Goal: Information Seeking & Learning: Learn about a topic

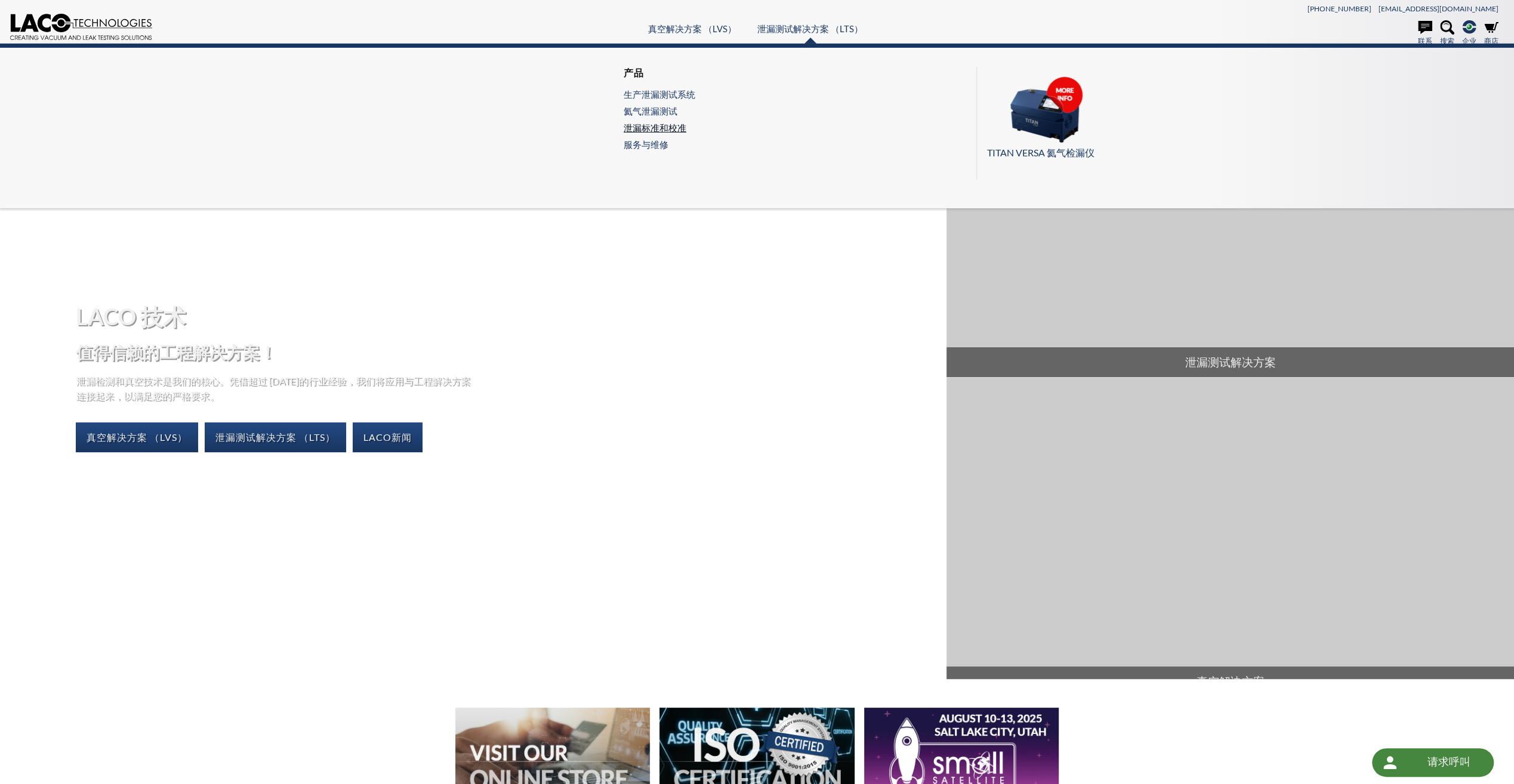
click at [650, 126] on link "泄漏标准和校准" at bounding box center [659, 127] width 72 height 10
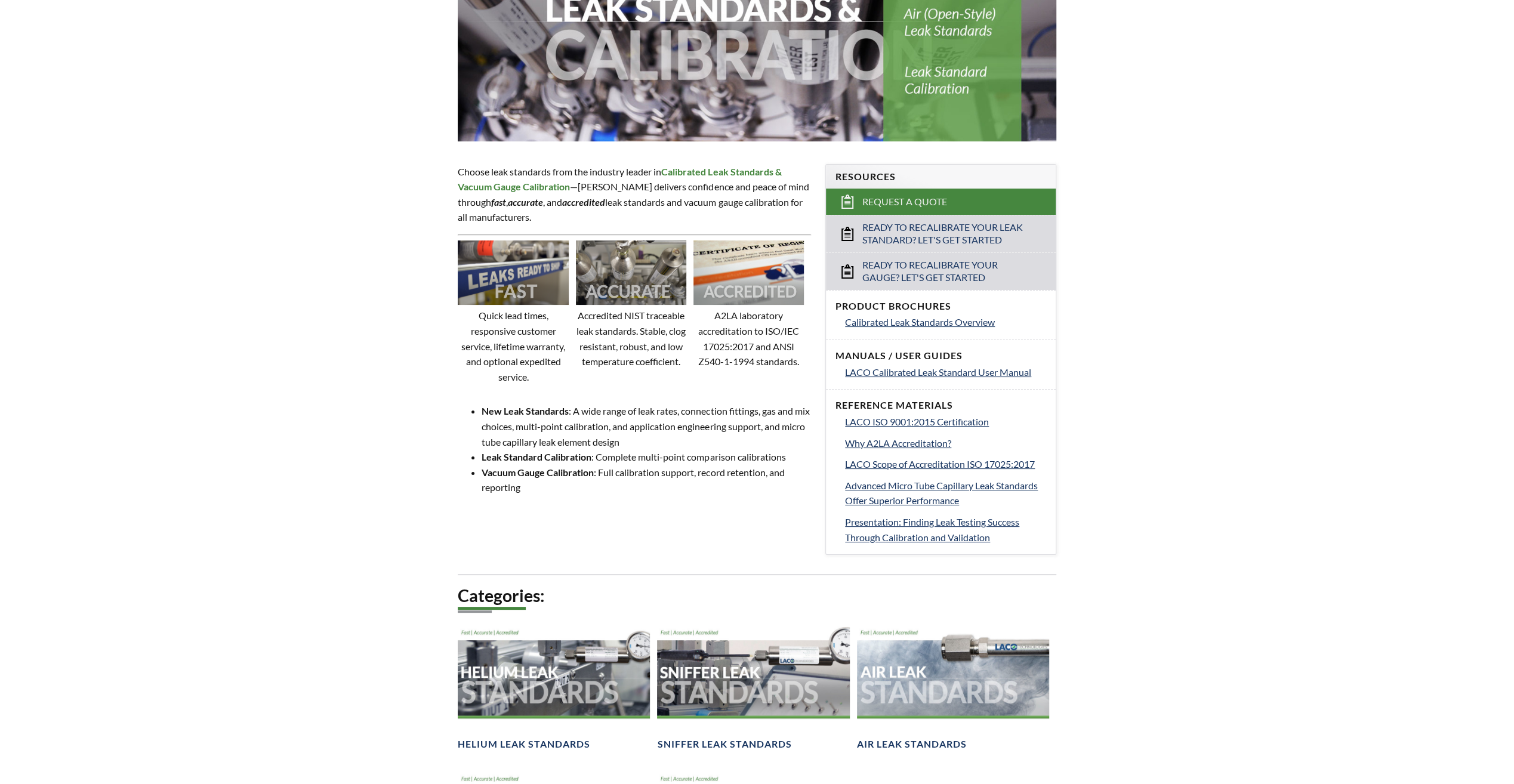
select select "语言翻译微件"
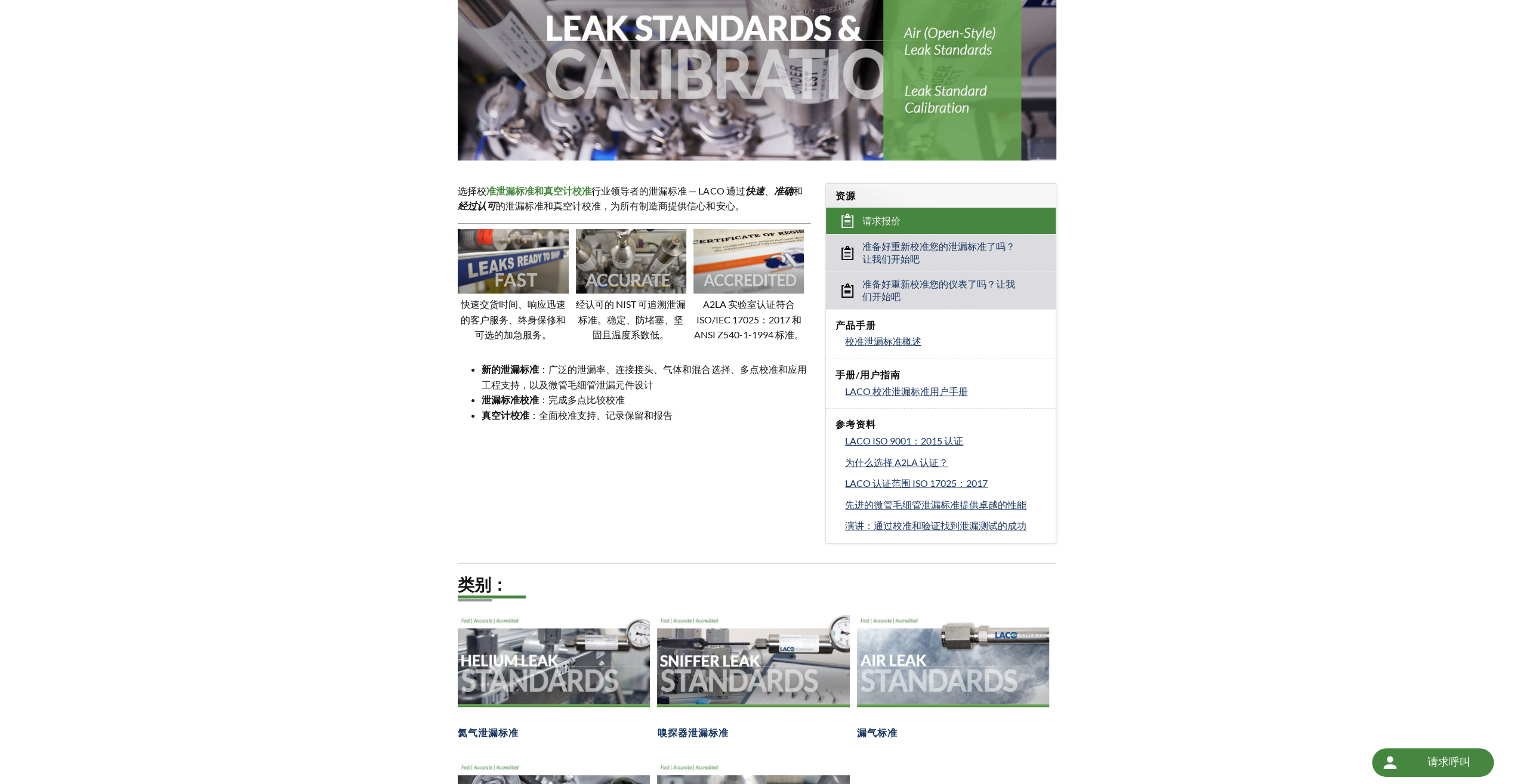
scroll to position [239, 0]
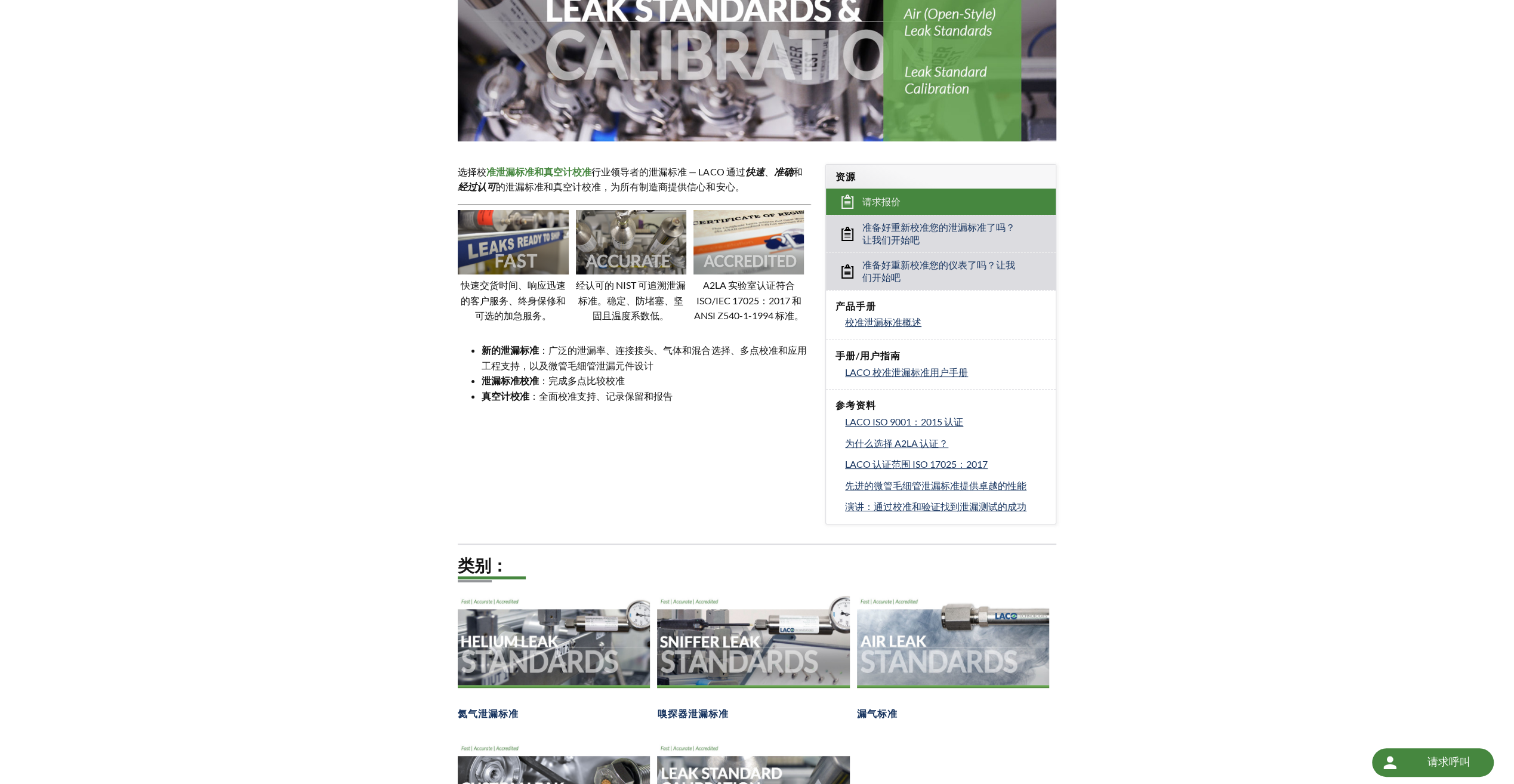
click at [1168, 629] on div "LTS » 泄漏标准和校准 泄漏标准和校准 选择校 准泄漏标准和真空计校准 行业领导者的泄漏标准 — LACO 通过 快速 、 准确 和 经过认可 的泄漏标准…" at bounding box center [757, 353] width 1514 height 1067
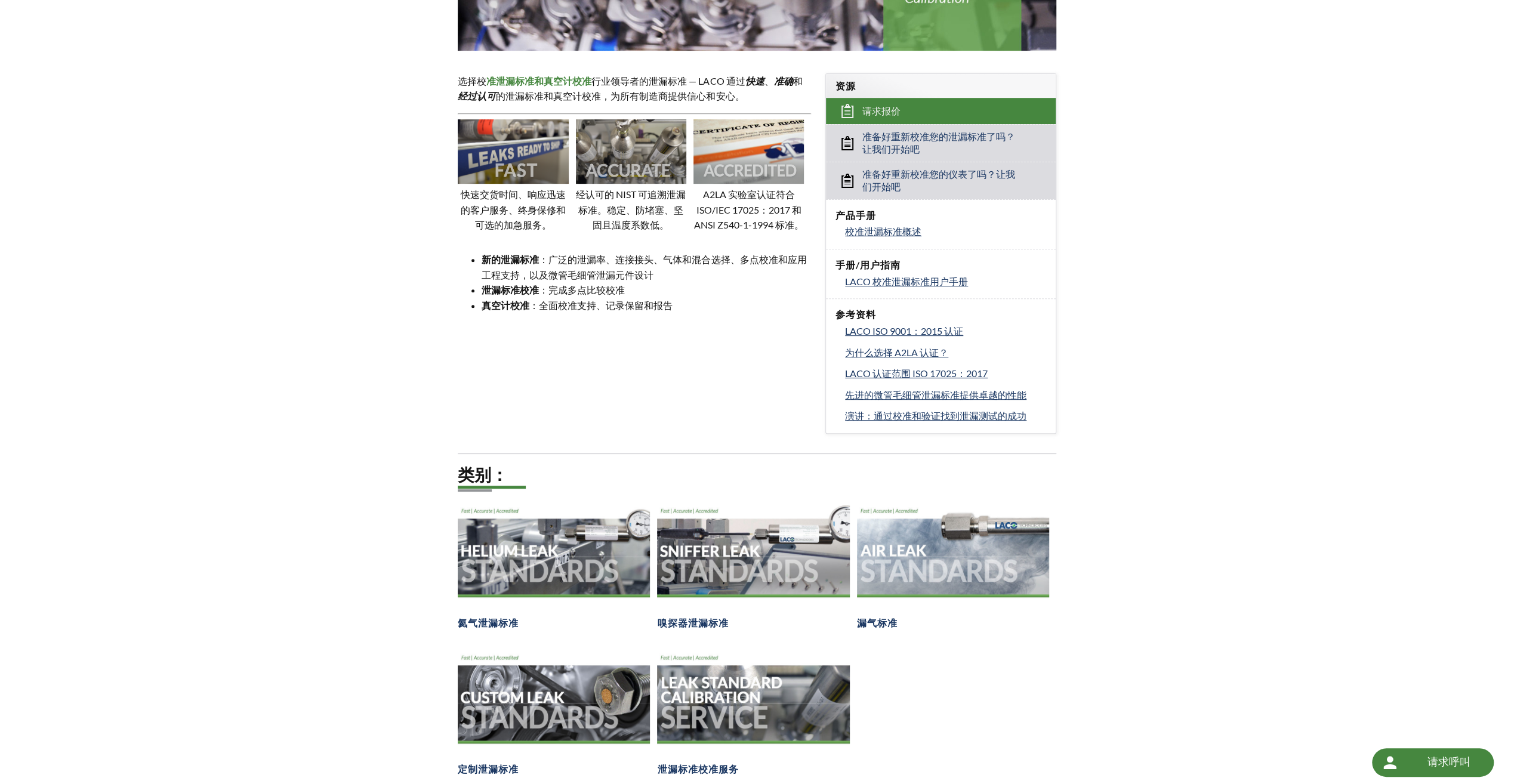
scroll to position [358, 0]
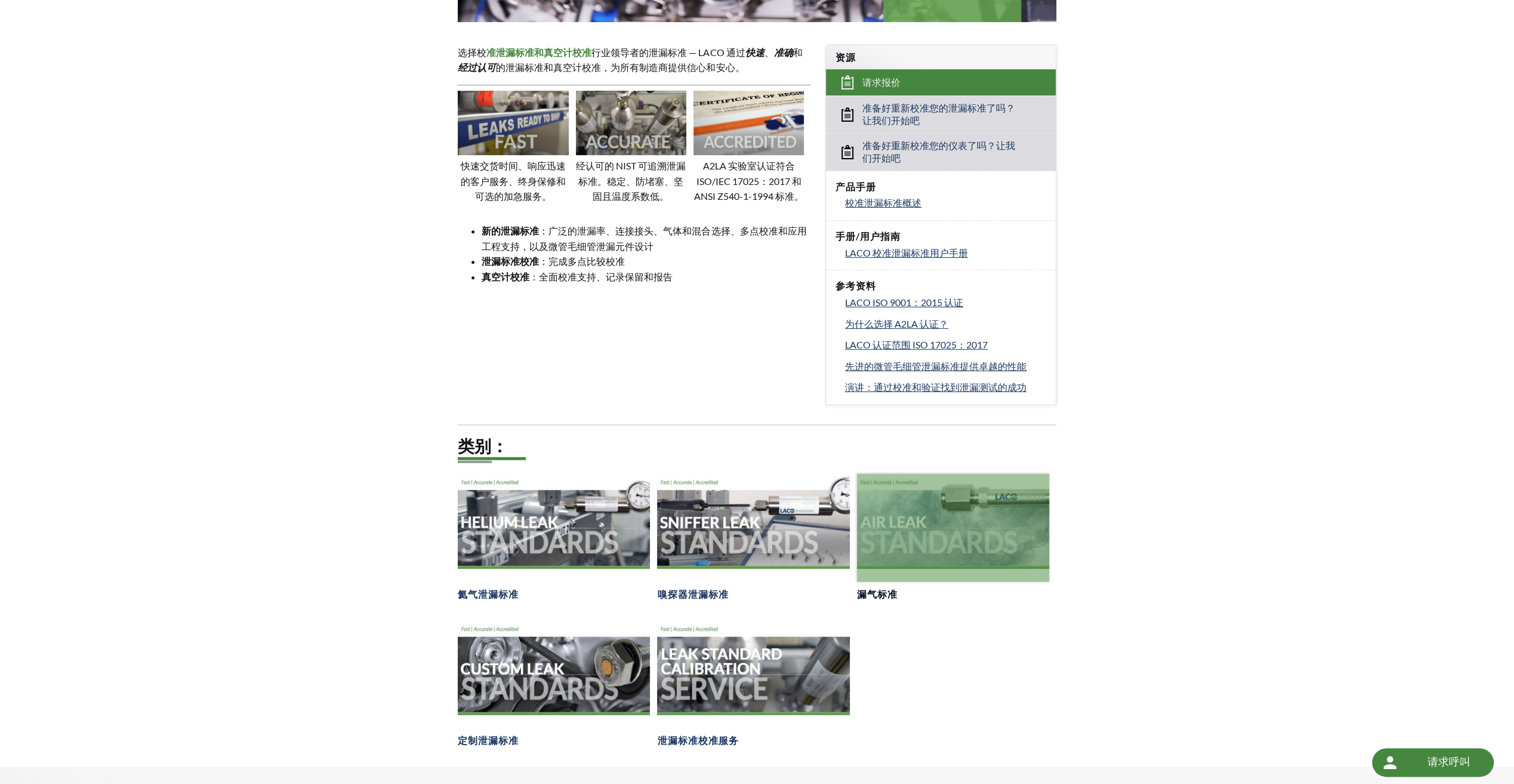
click at [973, 533] on div at bounding box center [953, 527] width 192 height 108
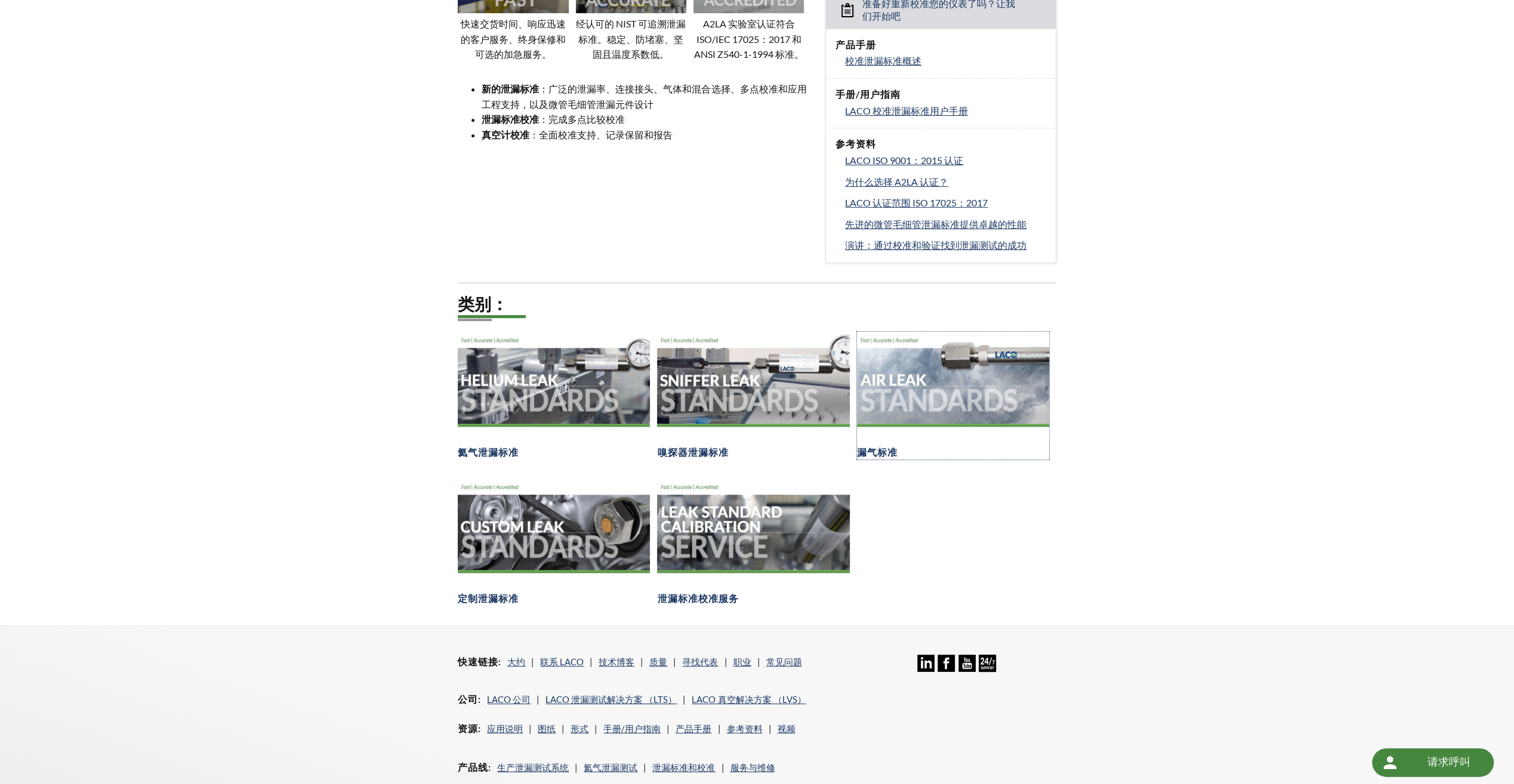
scroll to position [597, 0]
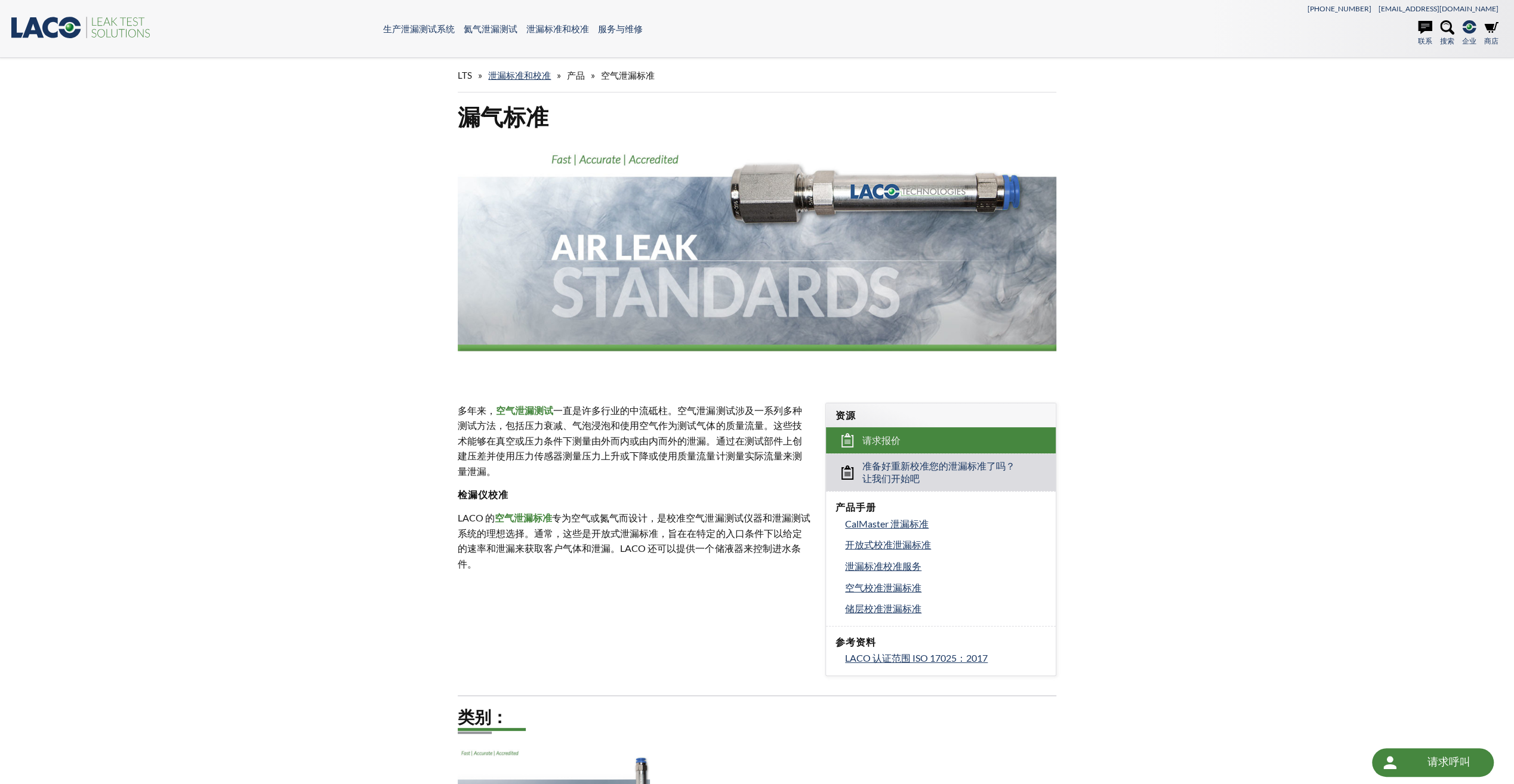
scroll to position [59, 0]
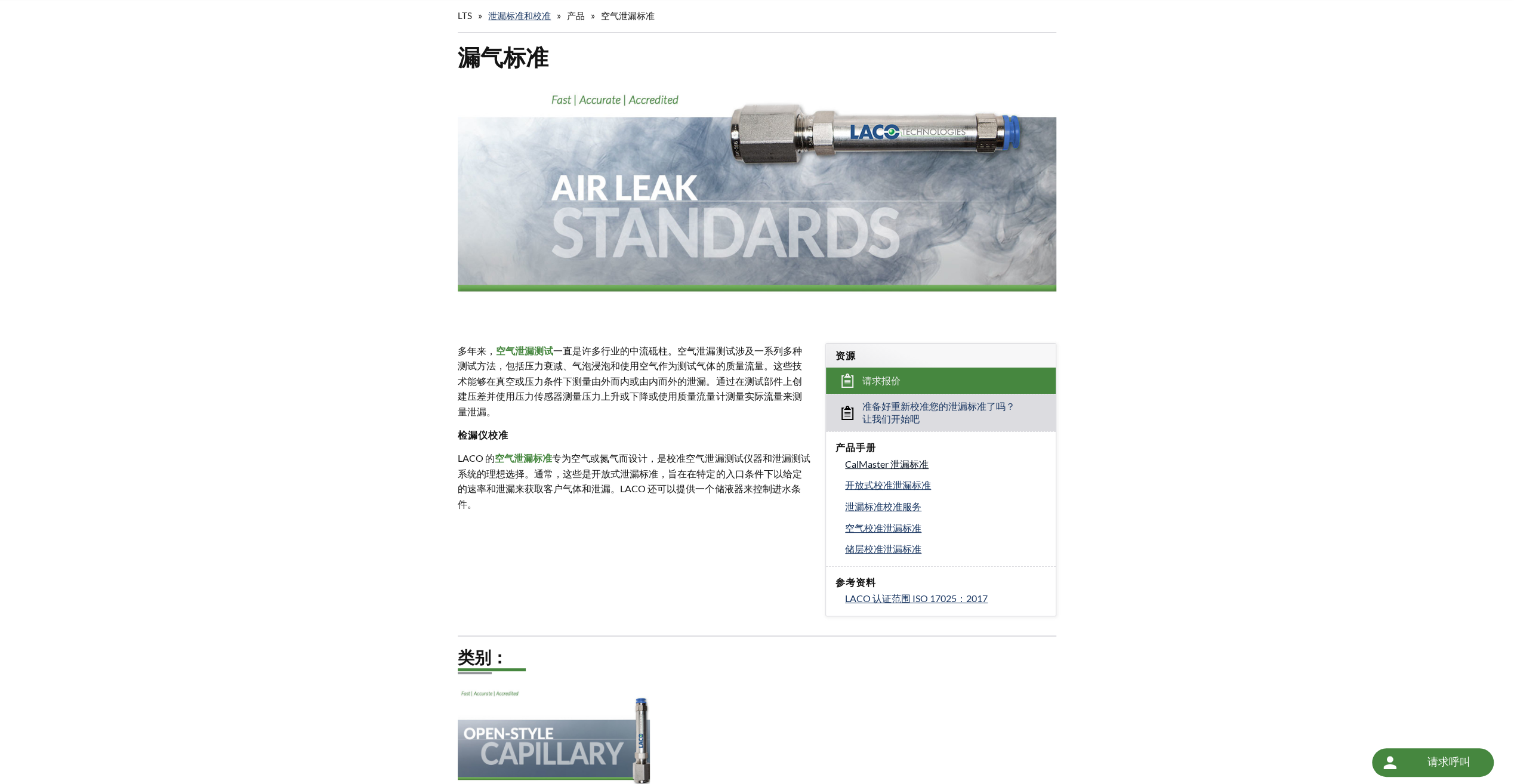
click at [890, 458] on span "CalMaster 泄漏标准" at bounding box center [887, 463] width 84 height 11
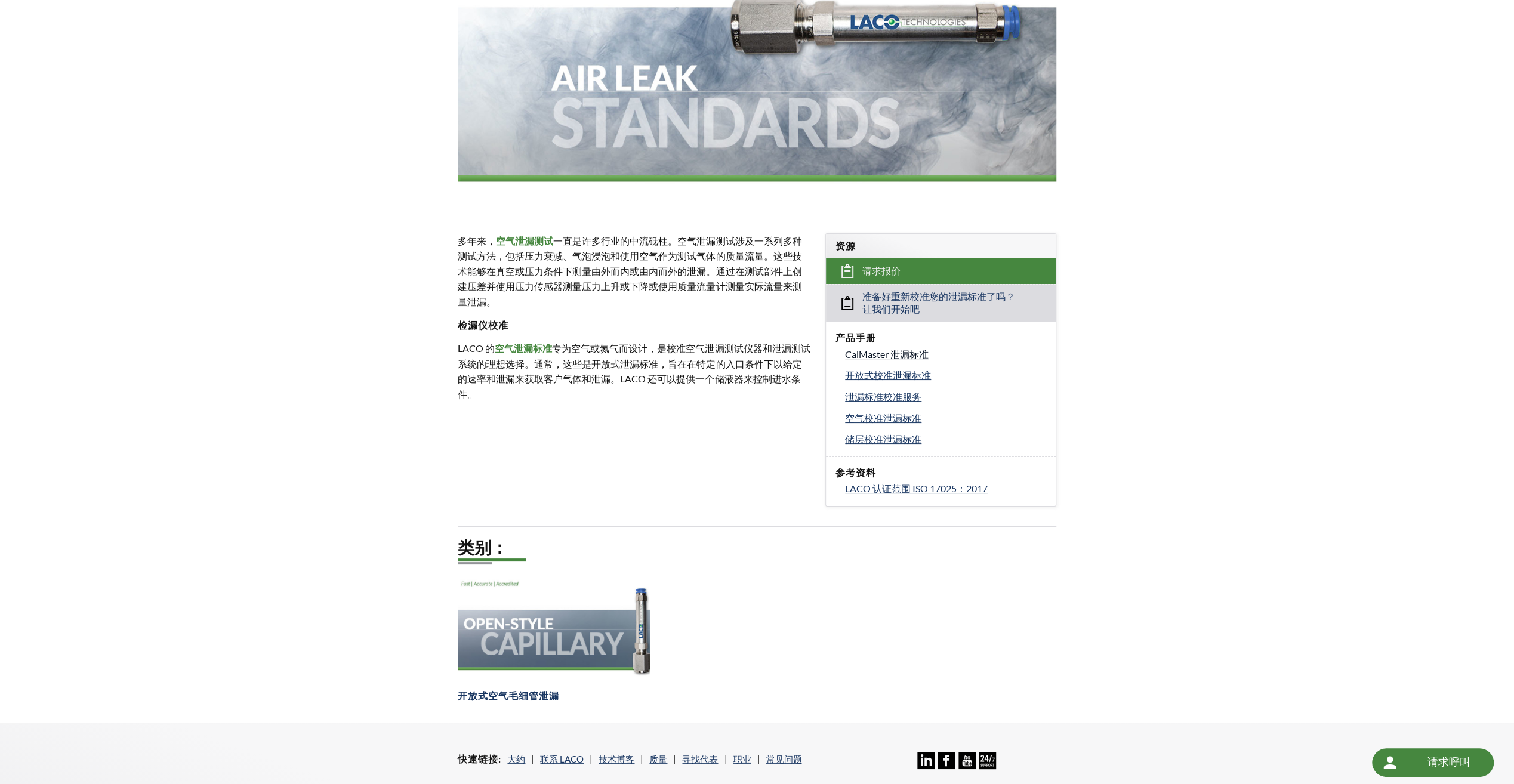
scroll to position [179, 0]
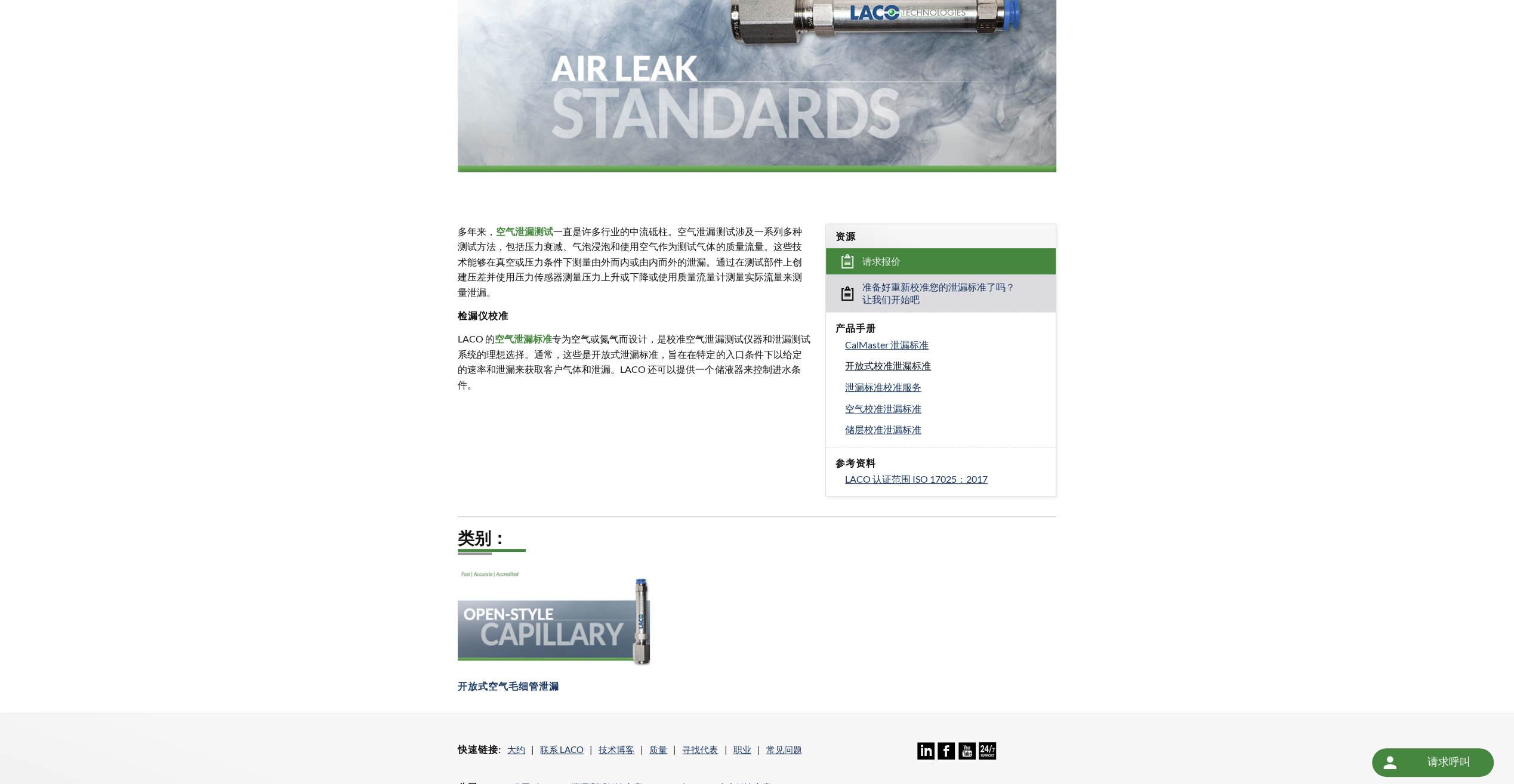
click at [874, 363] on span "开放式校准泄漏标准" at bounding box center [888, 365] width 86 height 11
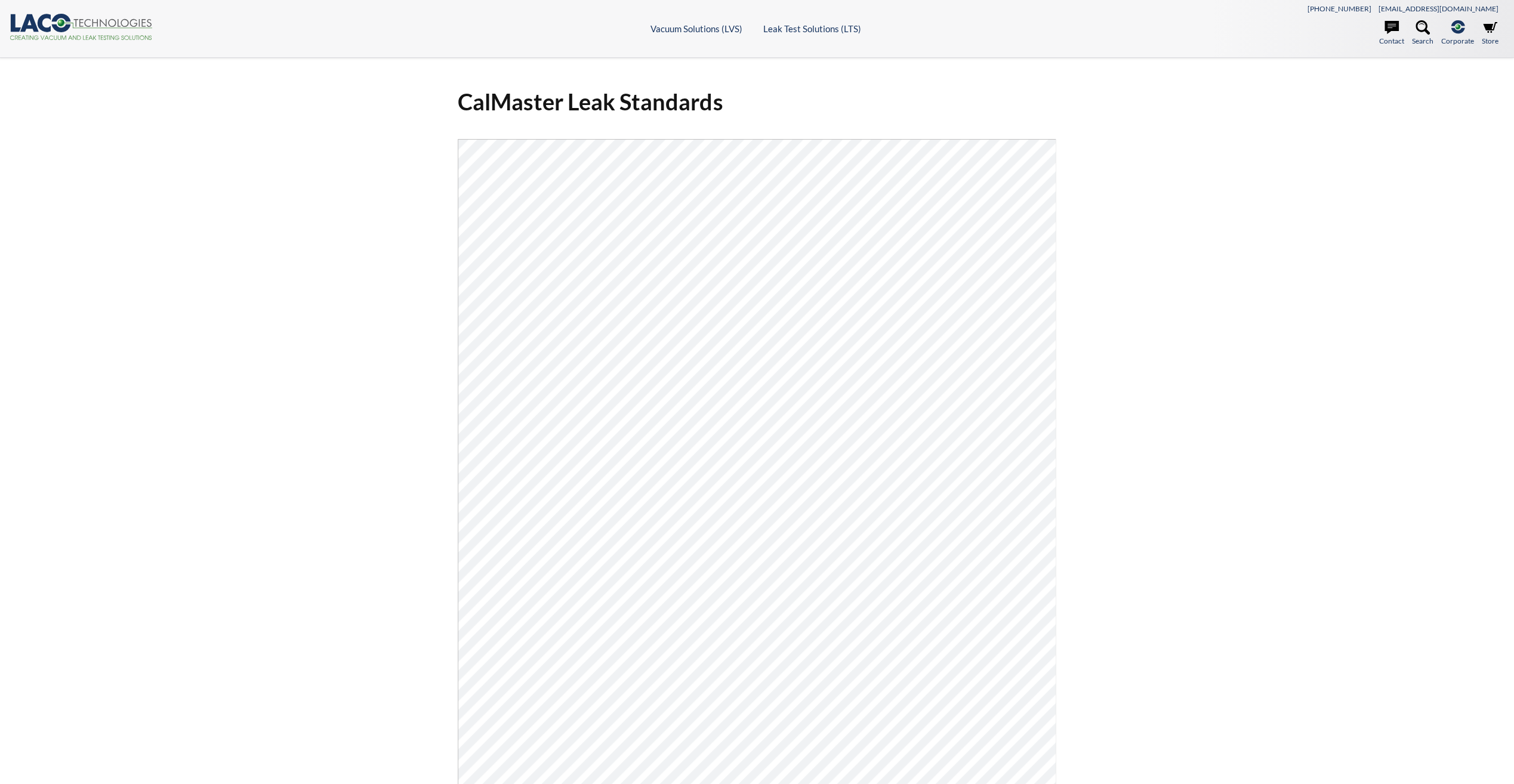
scroll to position [59, 0]
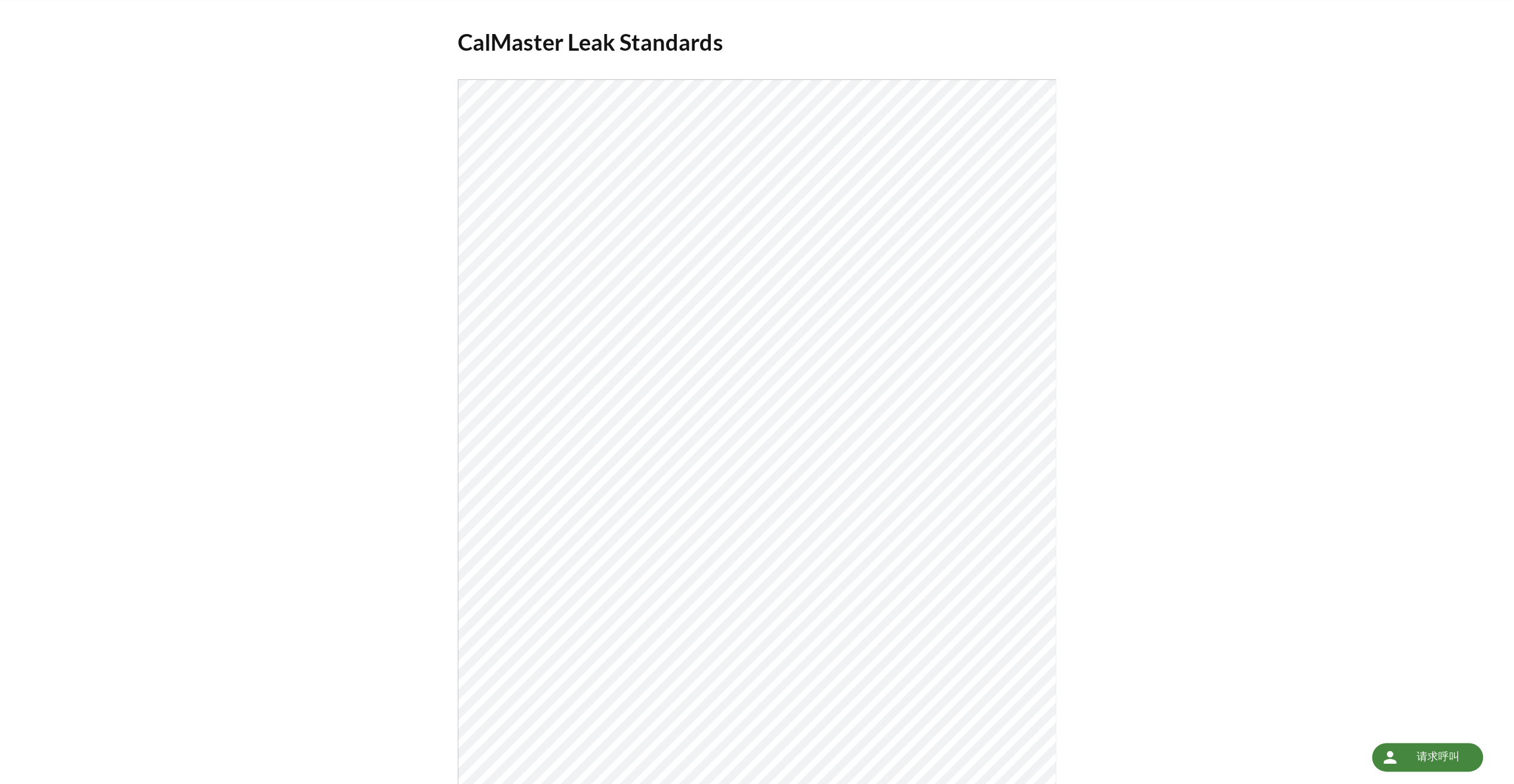
select select "语言翻译微件"
drag, startPoint x: 460, startPoint y: 37, endPoint x: 661, endPoint y: 40, distance: 201.0
click at [661, 40] on h1 "CalMaster 泄漏标准" at bounding box center [757, 42] width 598 height 29
copy h1 "CalMaster 泄漏标准"
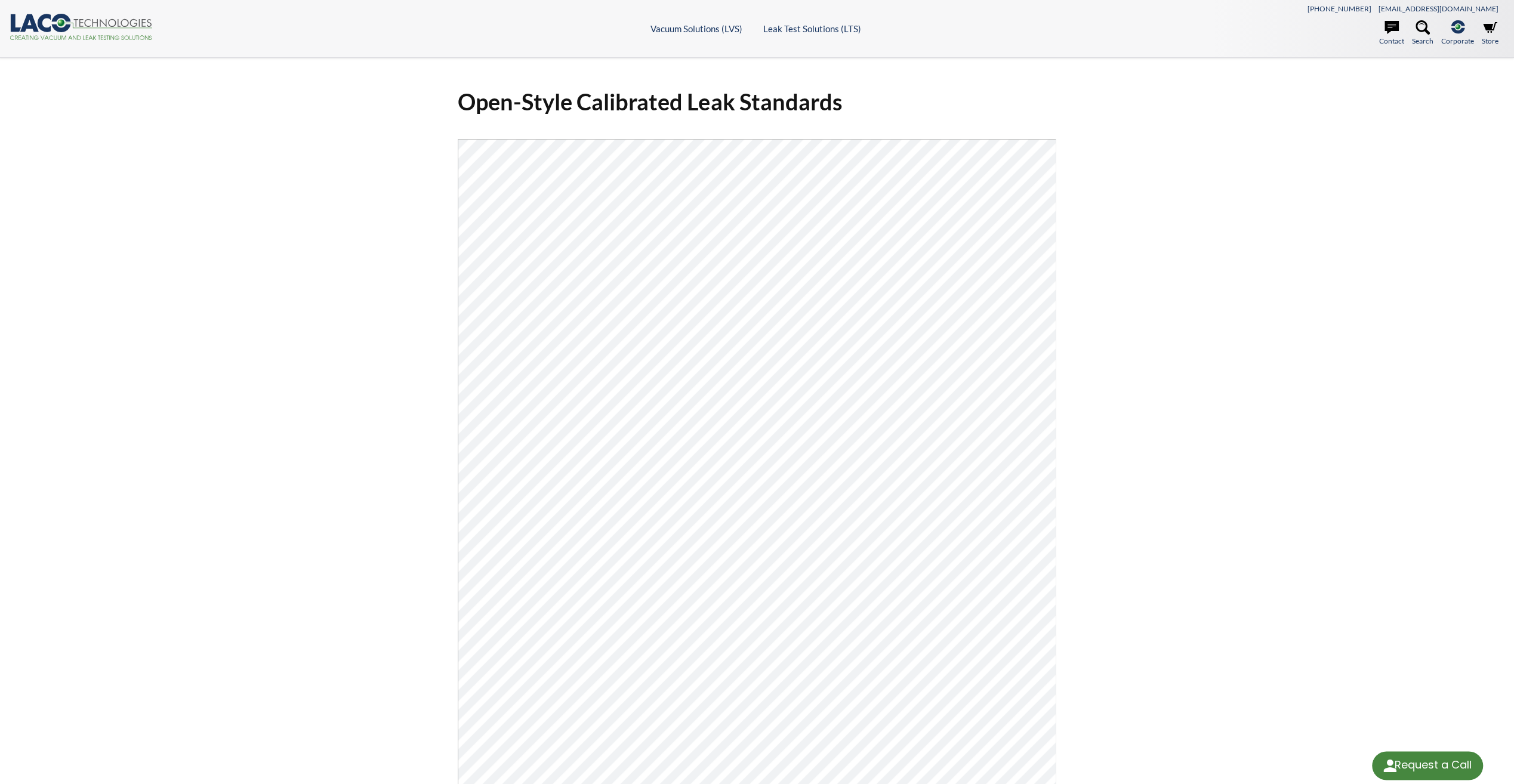
select select "语言翻译微件"
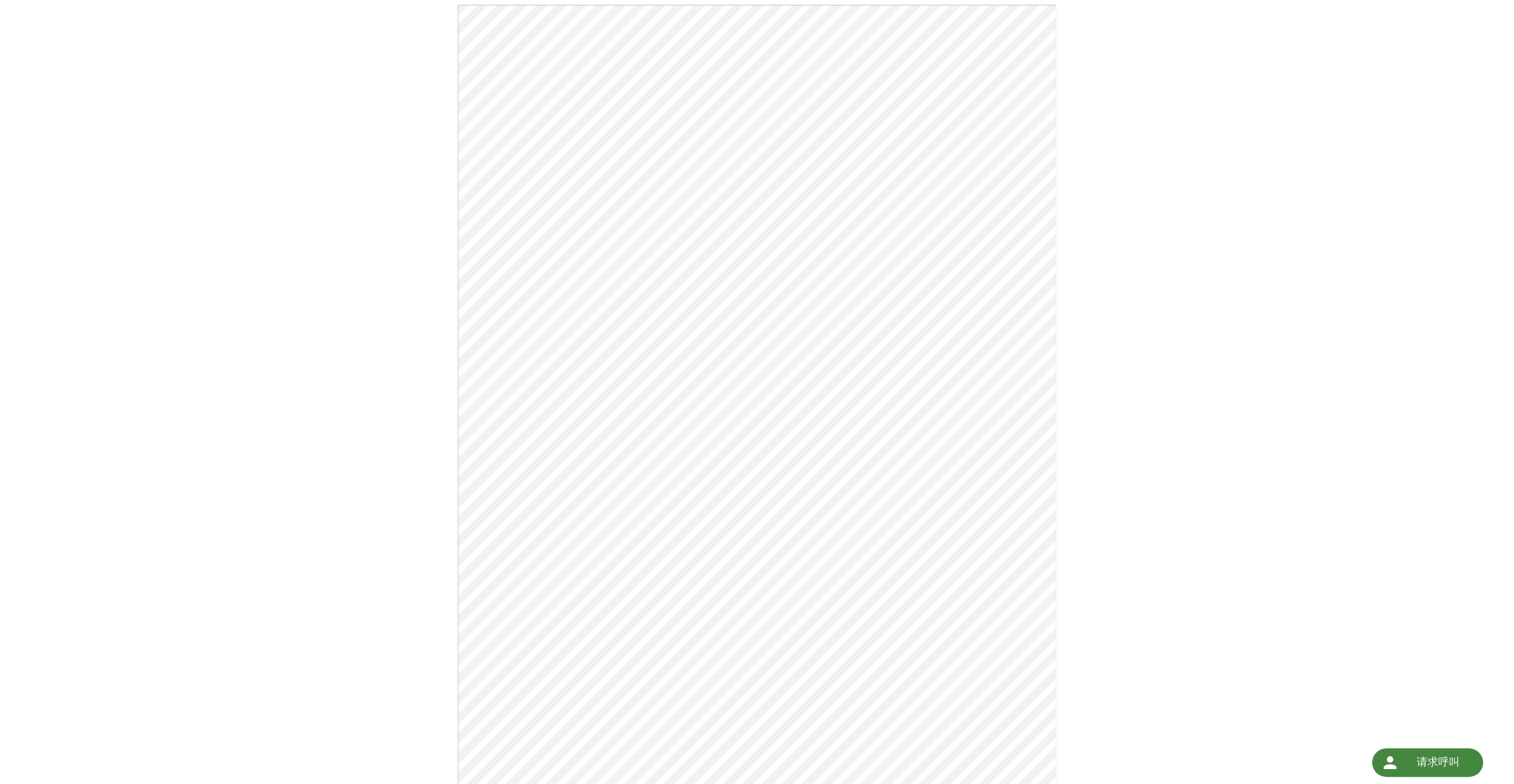
scroll to position [179, 0]
